Goal: Task Accomplishment & Management: Manage account settings

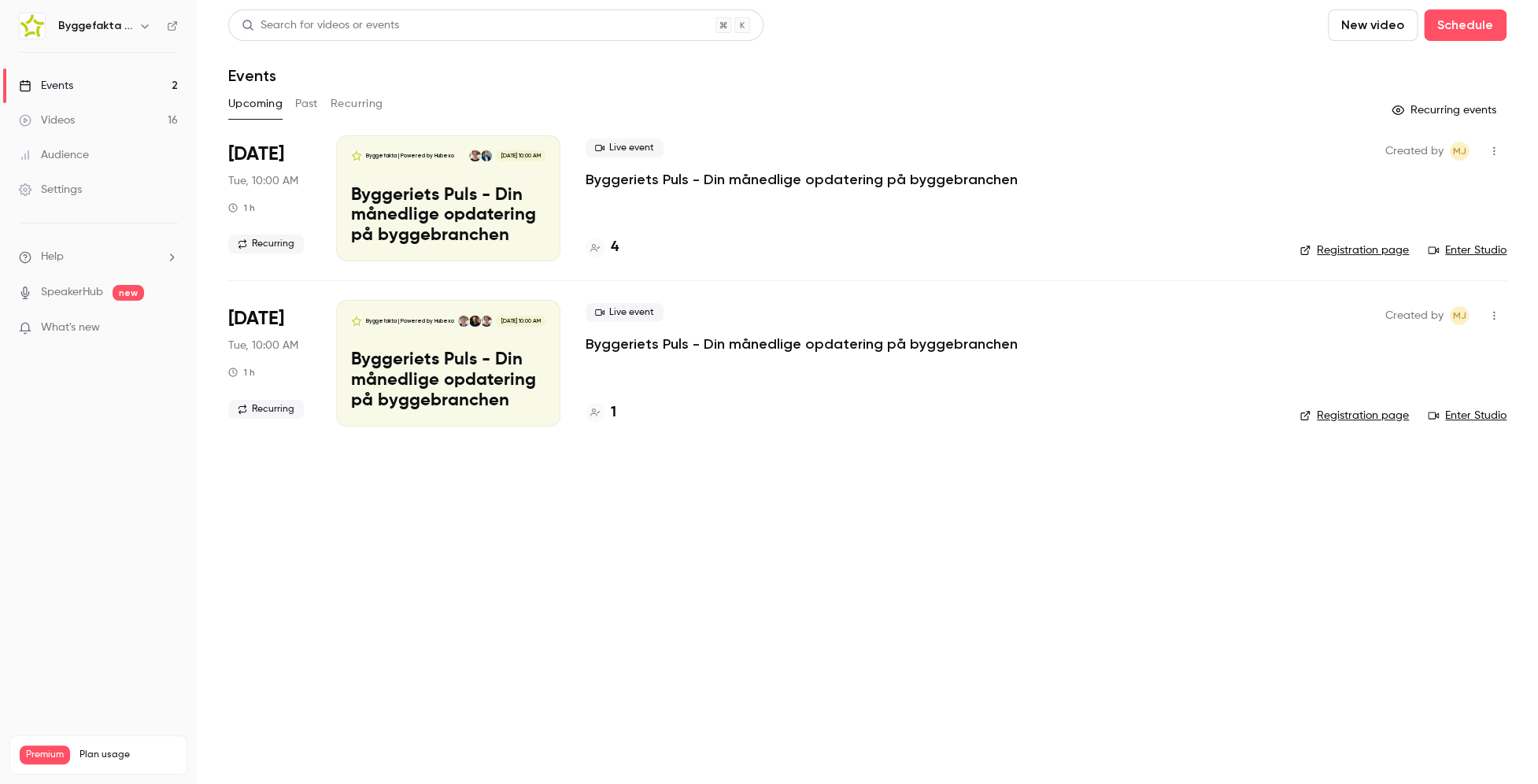
click at [68, 90] on div "Events" at bounding box center [46, 85] width 54 height 16
click at [101, 33] on h6 "Byggefakta | Powered by Hubexo" at bounding box center [95, 26] width 74 height 16
click at [139, 25] on icon "button" at bounding box center [145, 25] width 13 height 13
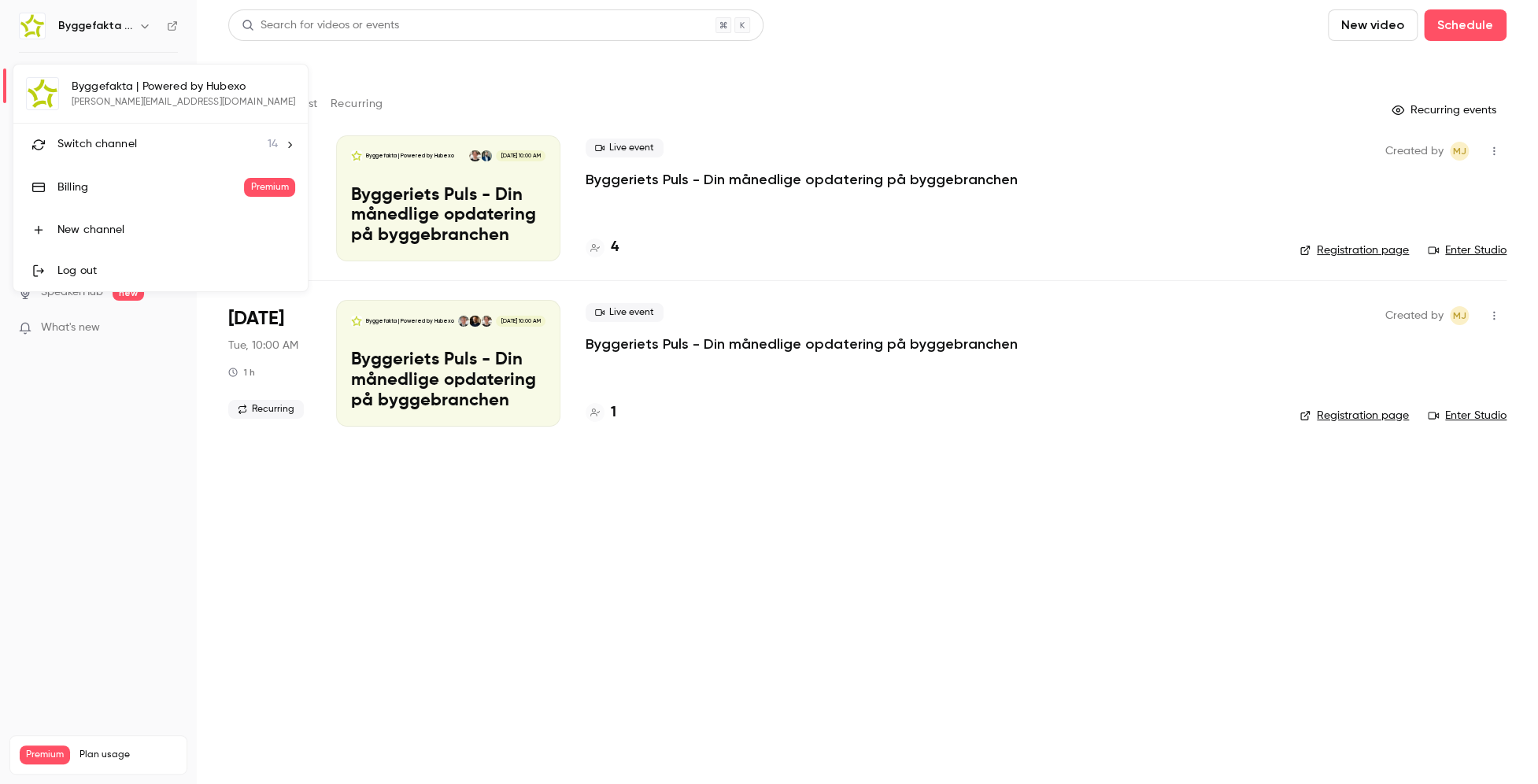
click at [166, 145] on div "Switch channel 14" at bounding box center [167, 144] width 221 height 17
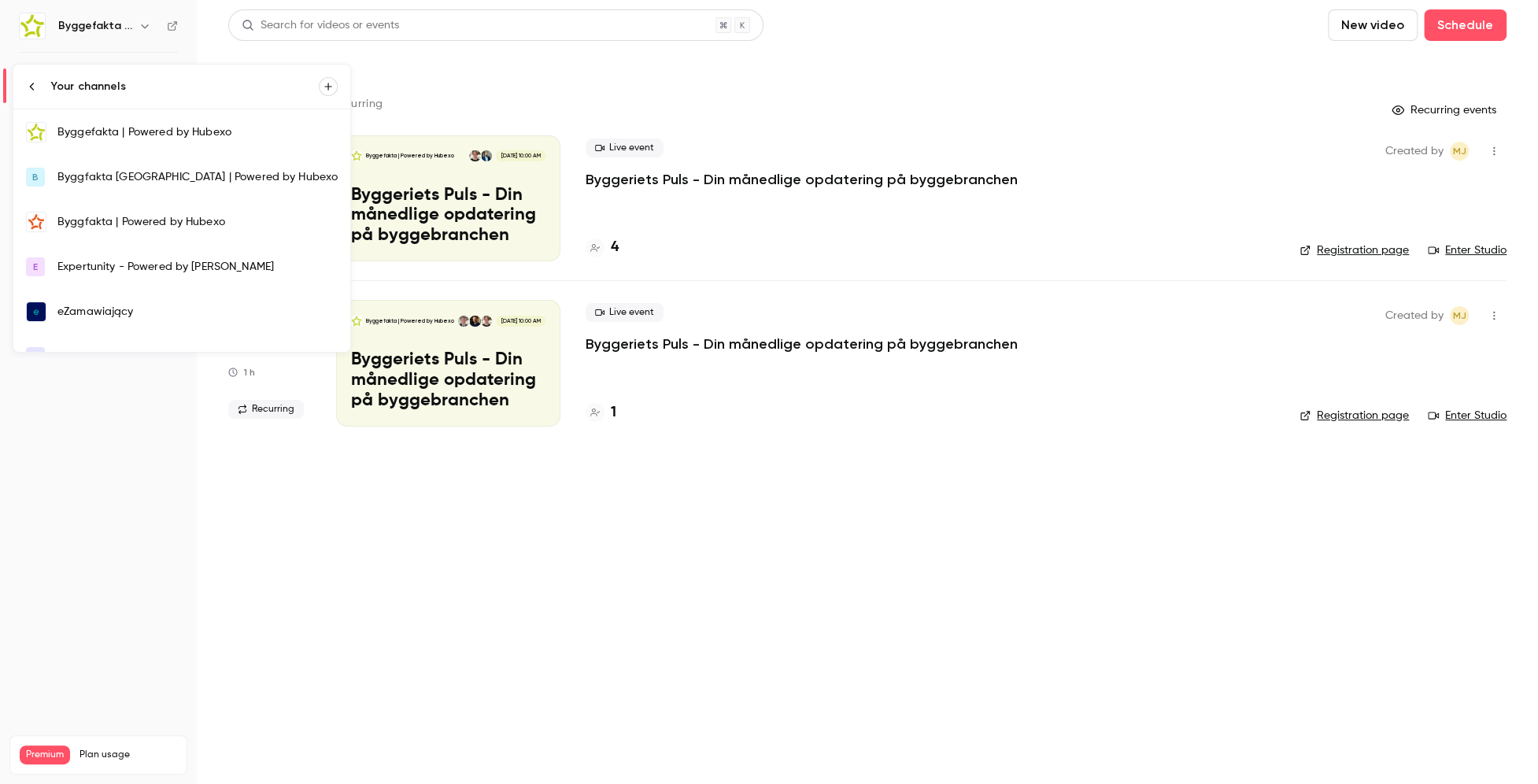
click at [166, 225] on div "Byggfakta | Powered by Hubexo" at bounding box center [197, 222] width 280 height 16
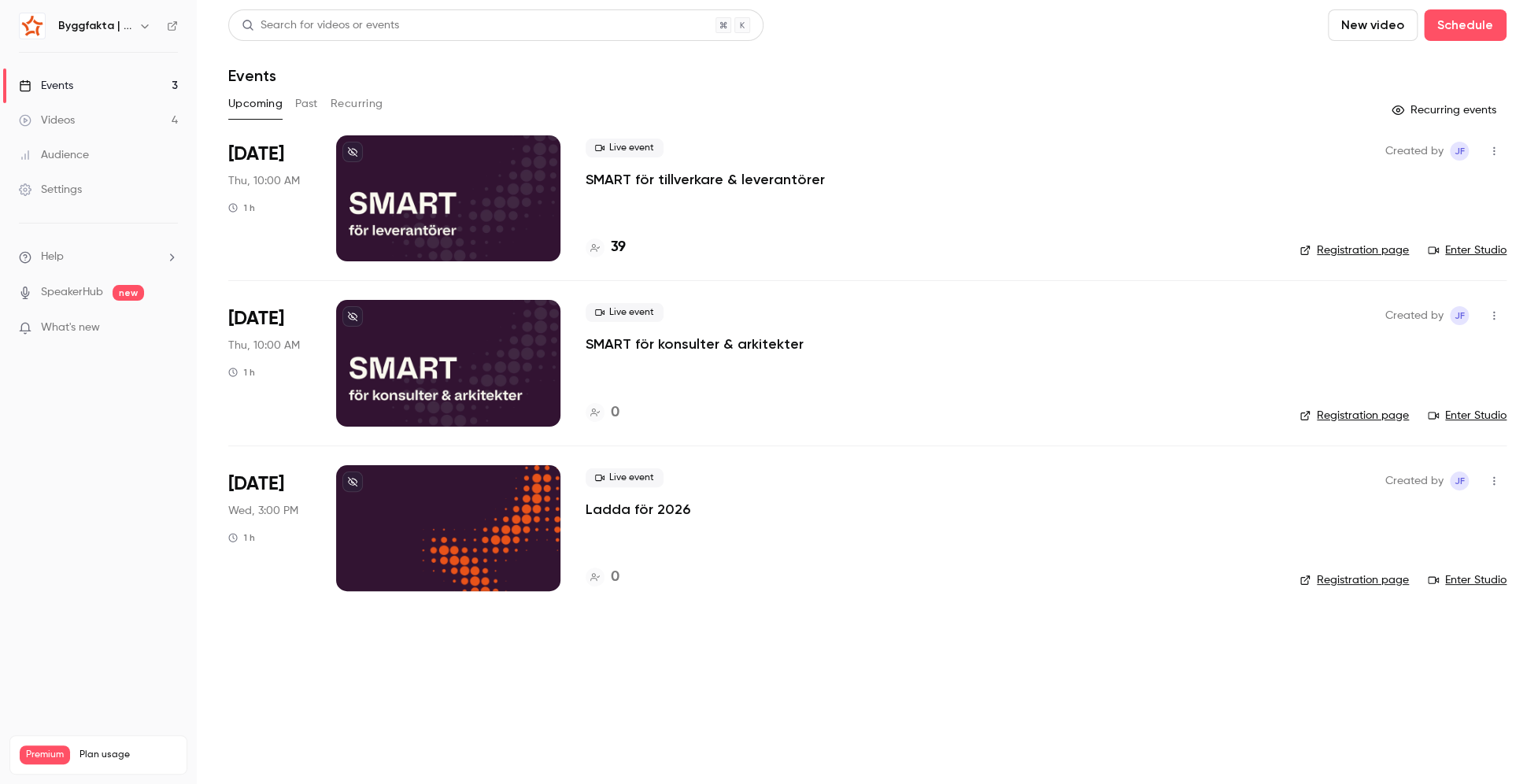
click at [524, 248] on div at bounding box center [448, 198] width 224 height 126
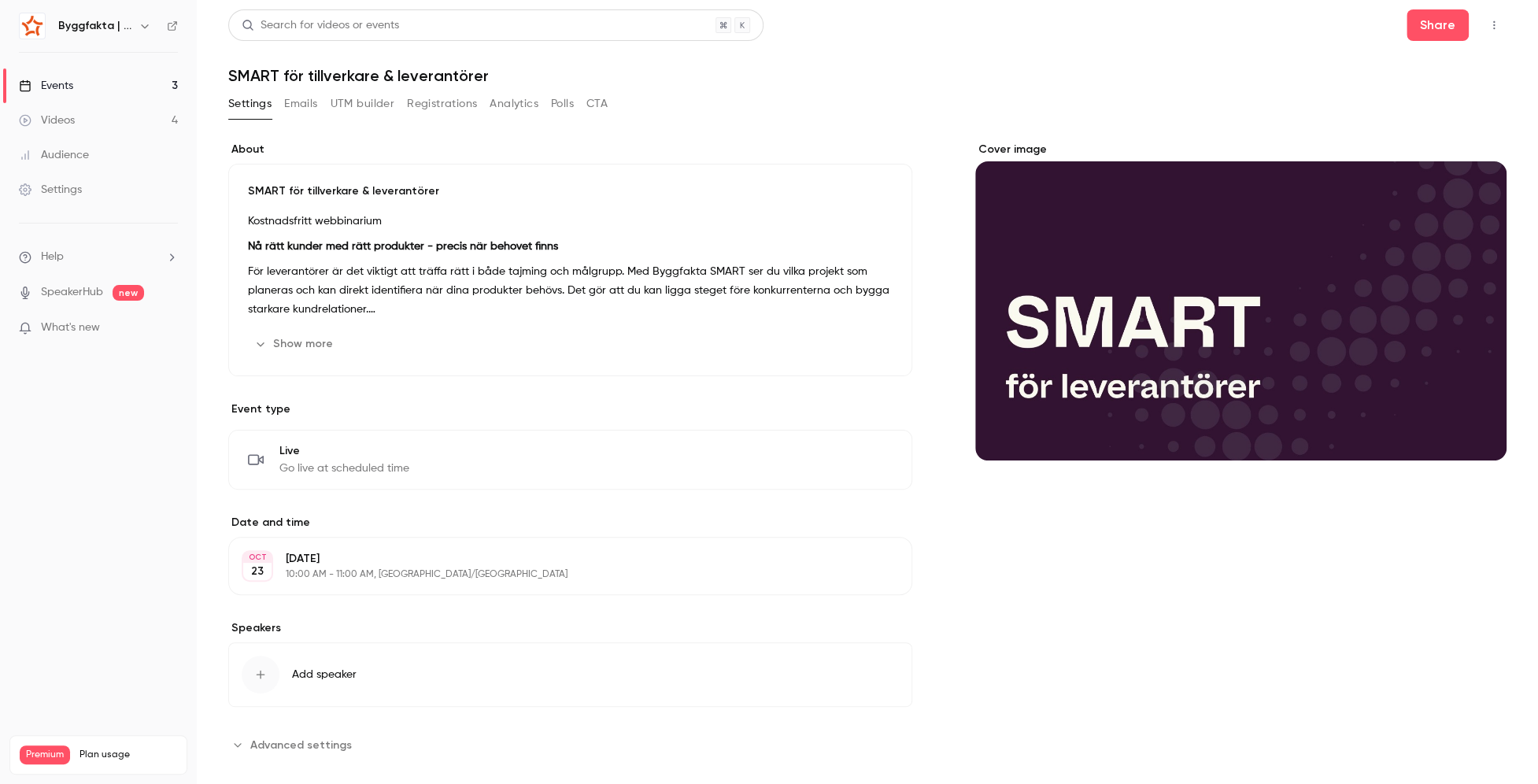
click at [429, 108] on button "Registrations" at bounding box center [442, 104] width 70 height 25
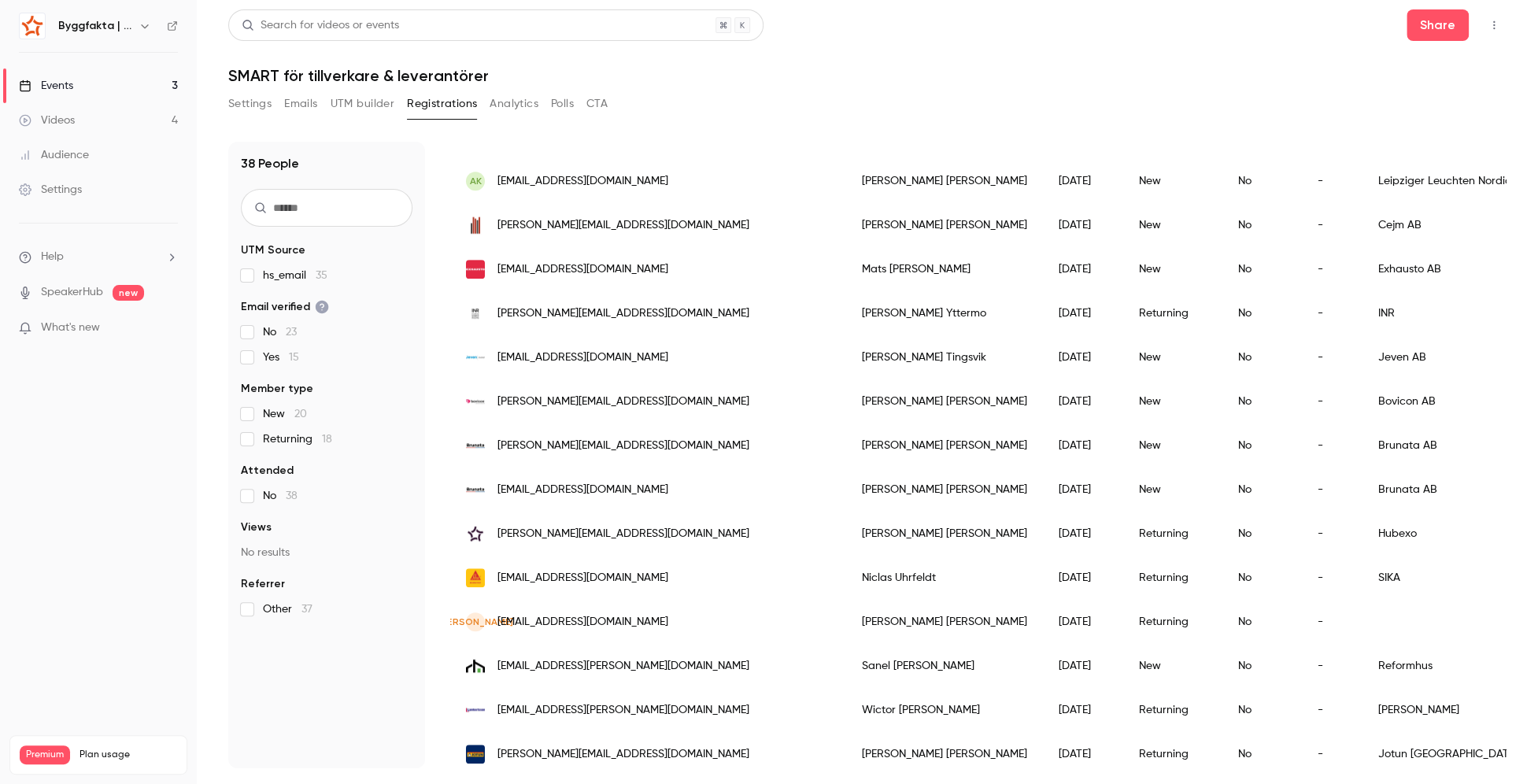
scroll to position [787, 0]
